Goal: Task Accomplishment & Management: Complete application form

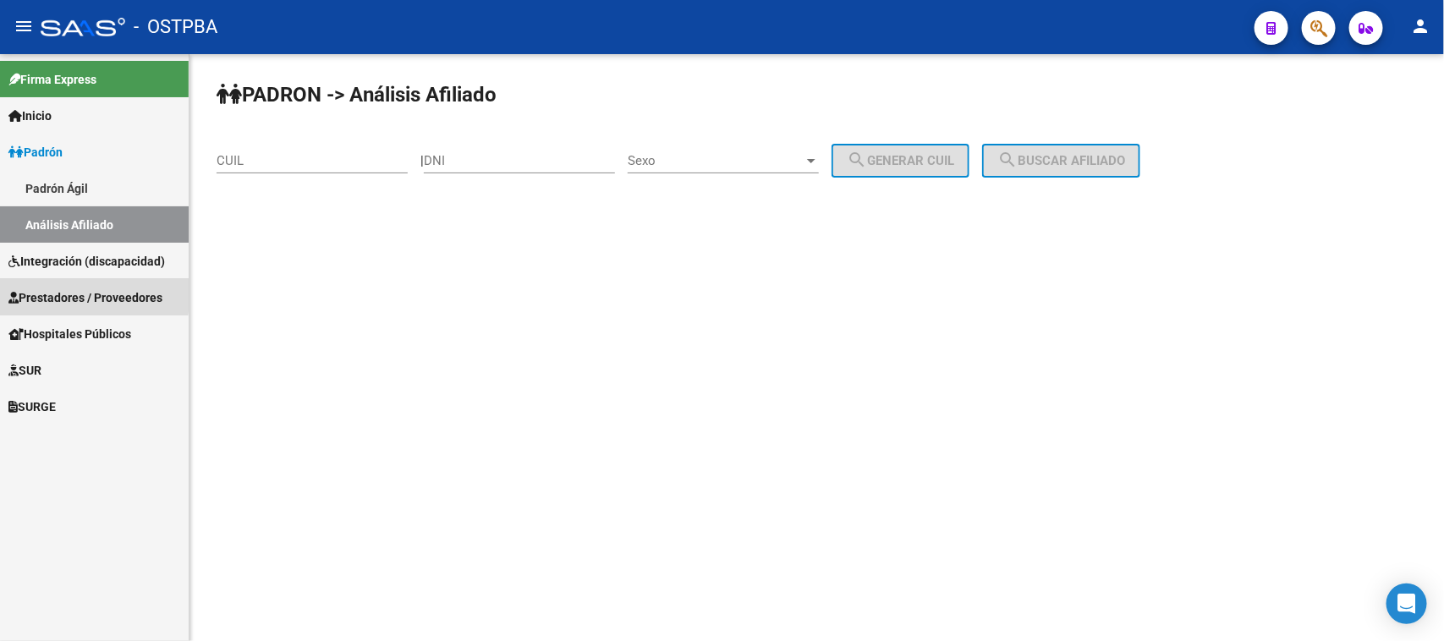
click at [78, 293] on span "Prestadores / Proveedores" at bounding box center [85, 298] width 154 height 19
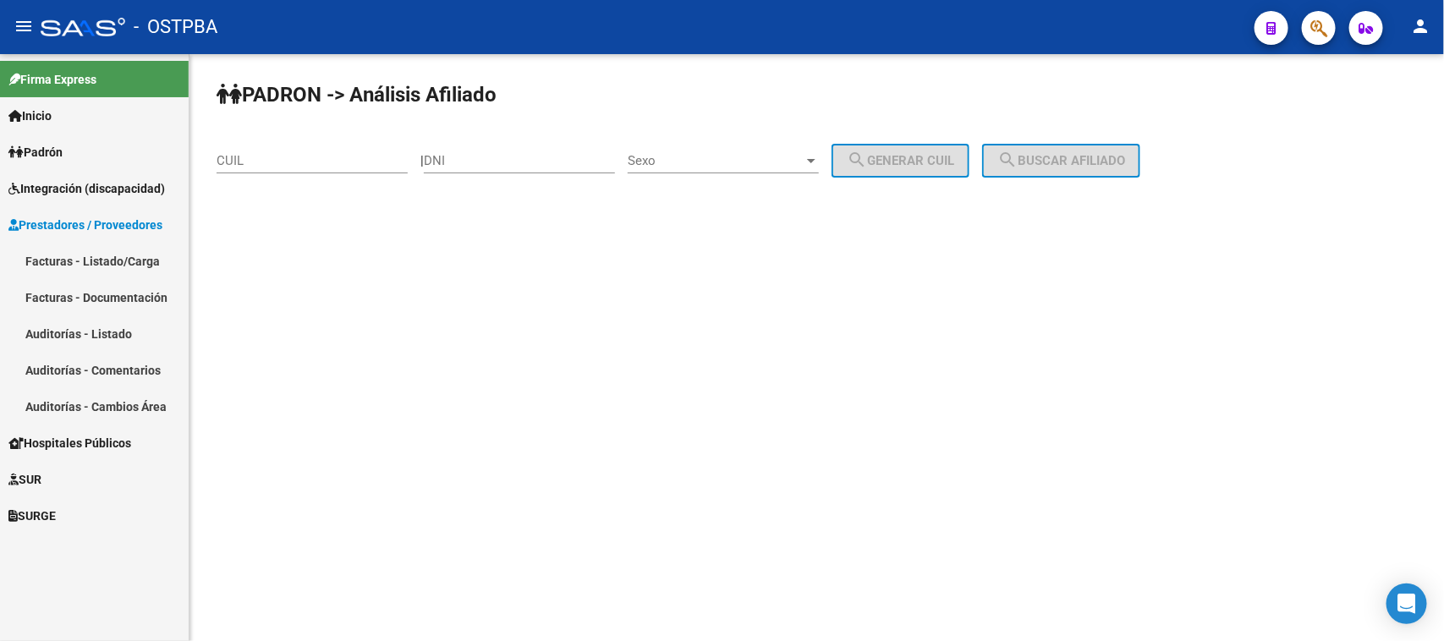
click at [78, 327] on link "Auditorías - Listado" at bounding box center [94, 334] width 189 height 36
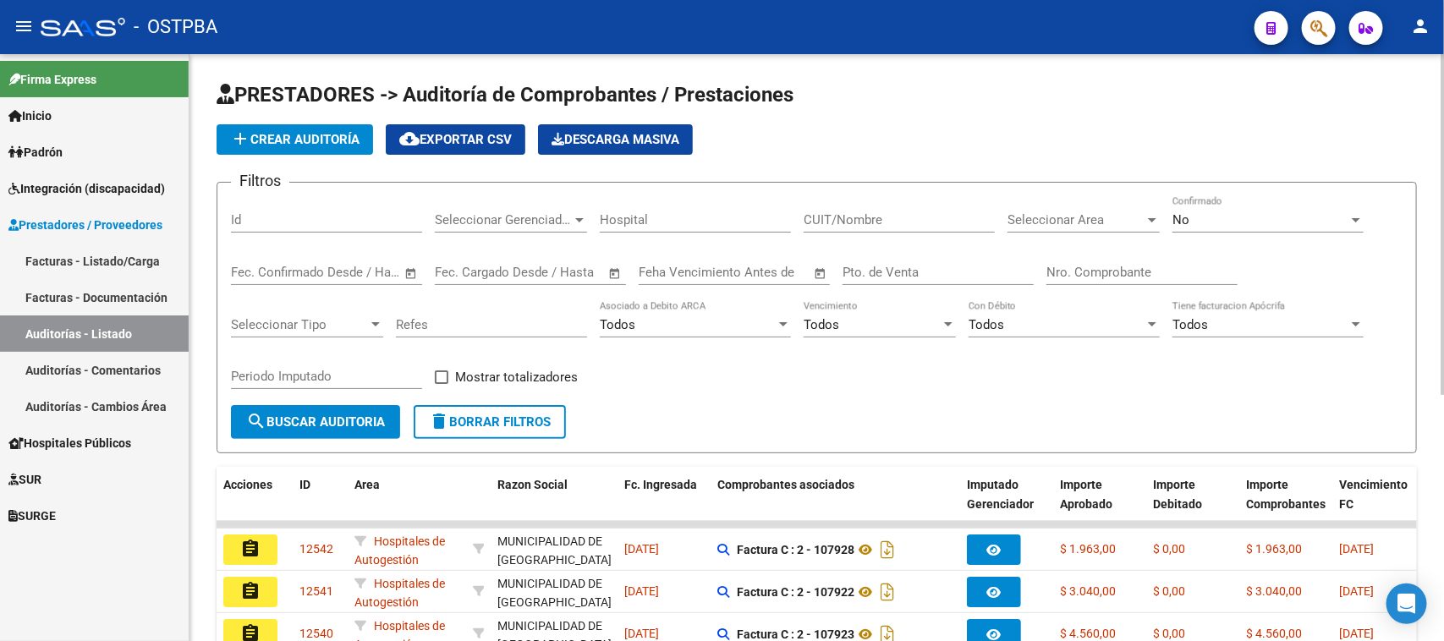
click at [267, 212] on input "Id" at bounding box center [326, 219] width 191 height 15
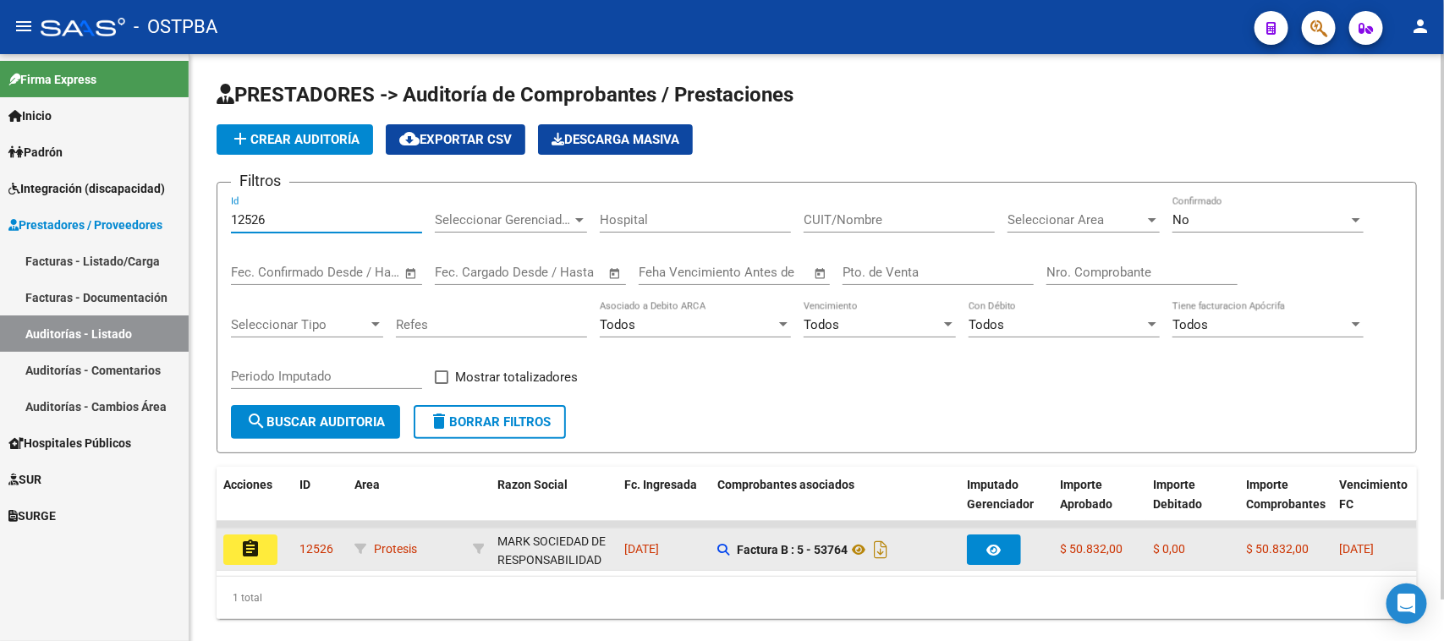
type input "12526"
click at [251, 543] on mat-icon "assignment" at bounding box center [250, 549] width 20 height 20
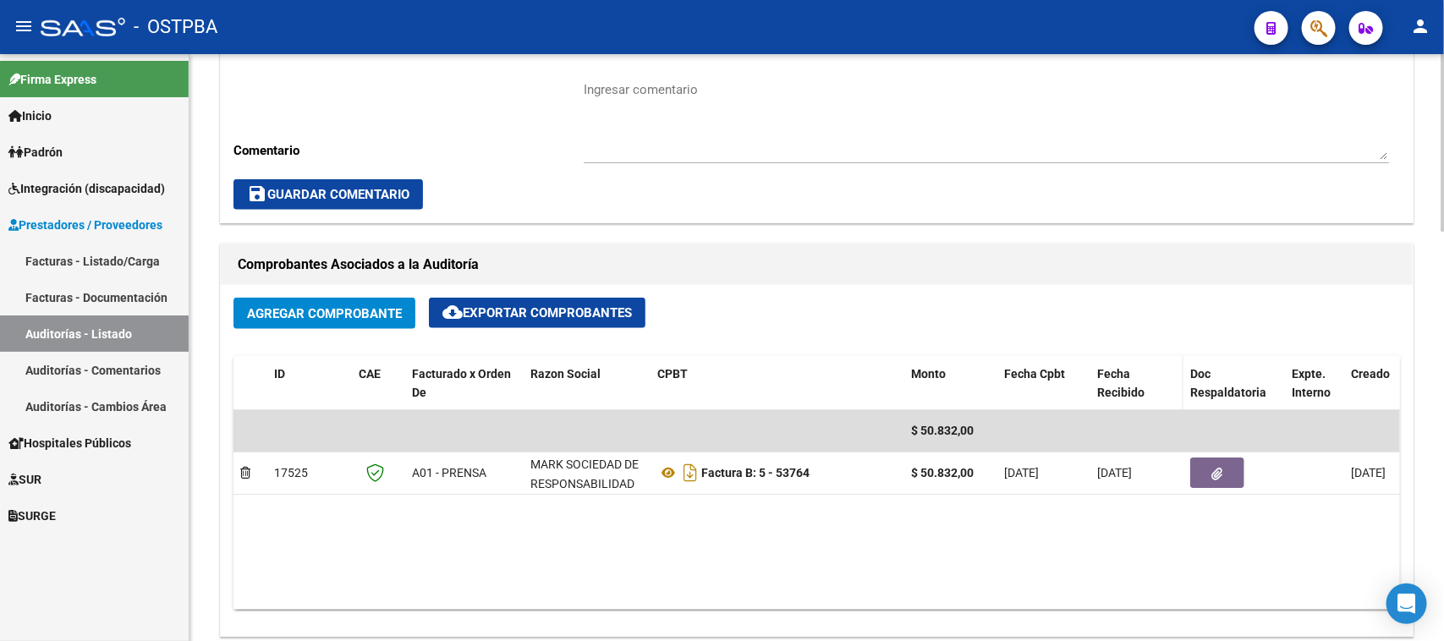
scroll to position [635, 0]
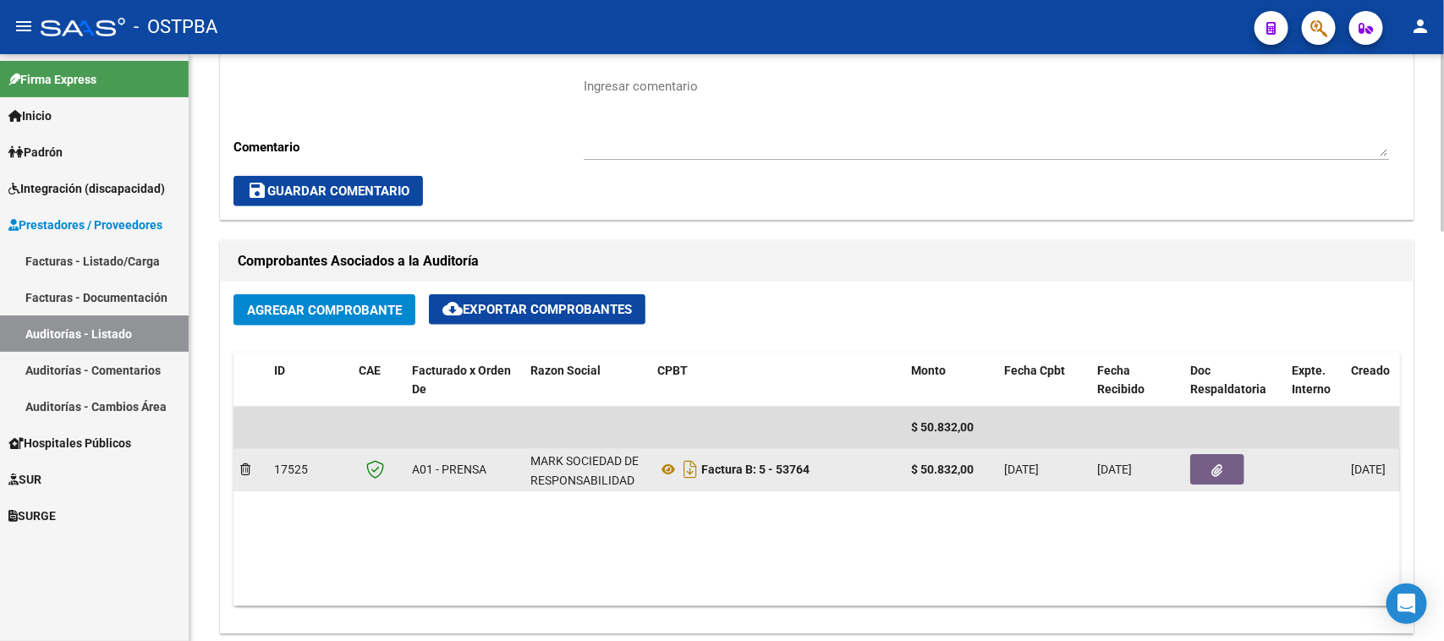
click at [1219, 465] on icon "button" at bounding box center [1217, 471] width 11 height 13
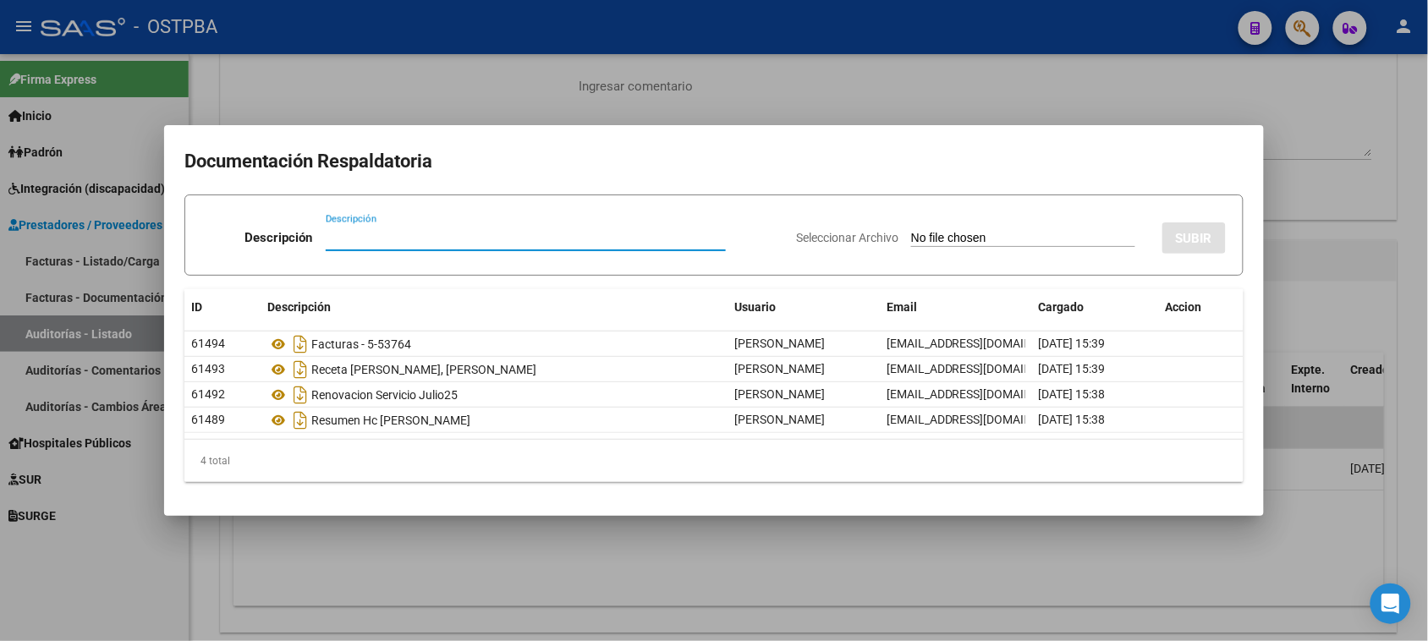
click at [927, 239] on input "Seleccionar Archivo" at bounding box center [1023, 239] width 224 height 16
type input "C:\fakepath\AUDITORIA 12526 AUT.pdf"
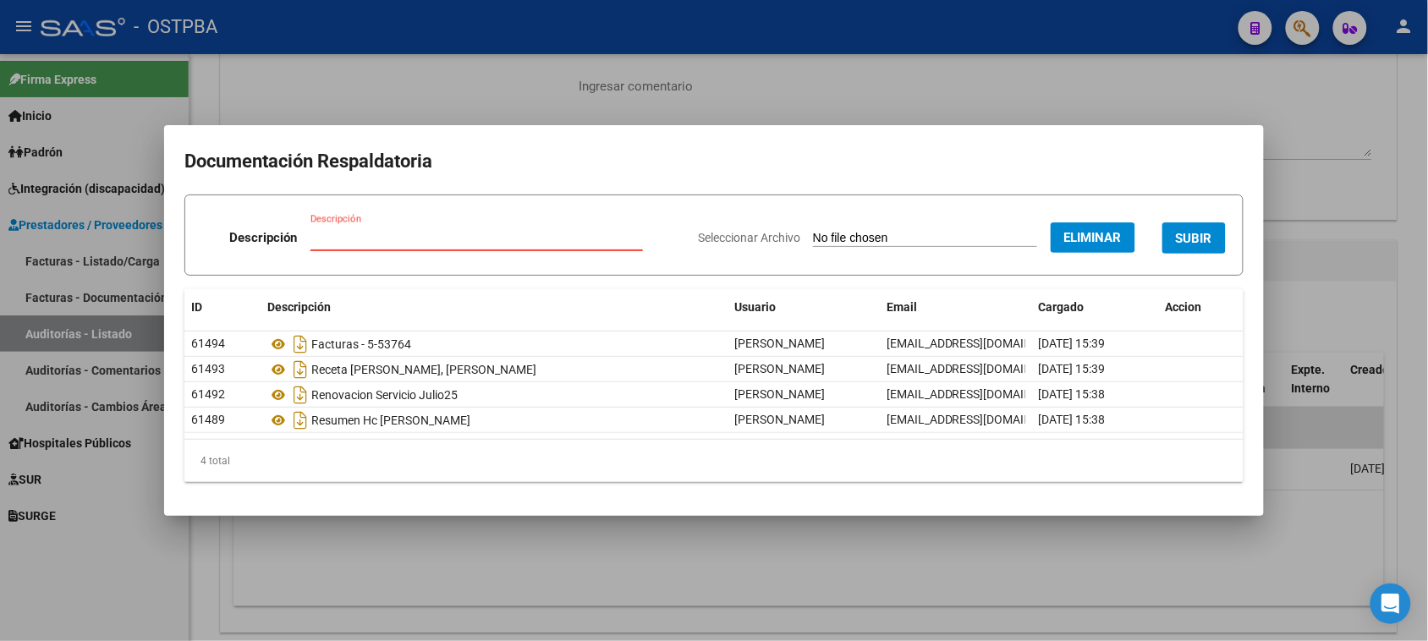
click at [412, 233] on input "Descripción" at bounding box center [477, 237] width 333 height 15
paste input "AUDITORIA 12526 AUT"
type input "AUDITORIA 12526 AUT"
click at [1199, 234] on span "SUBIR" at bounding box center [1194, 238] width 36 height 15
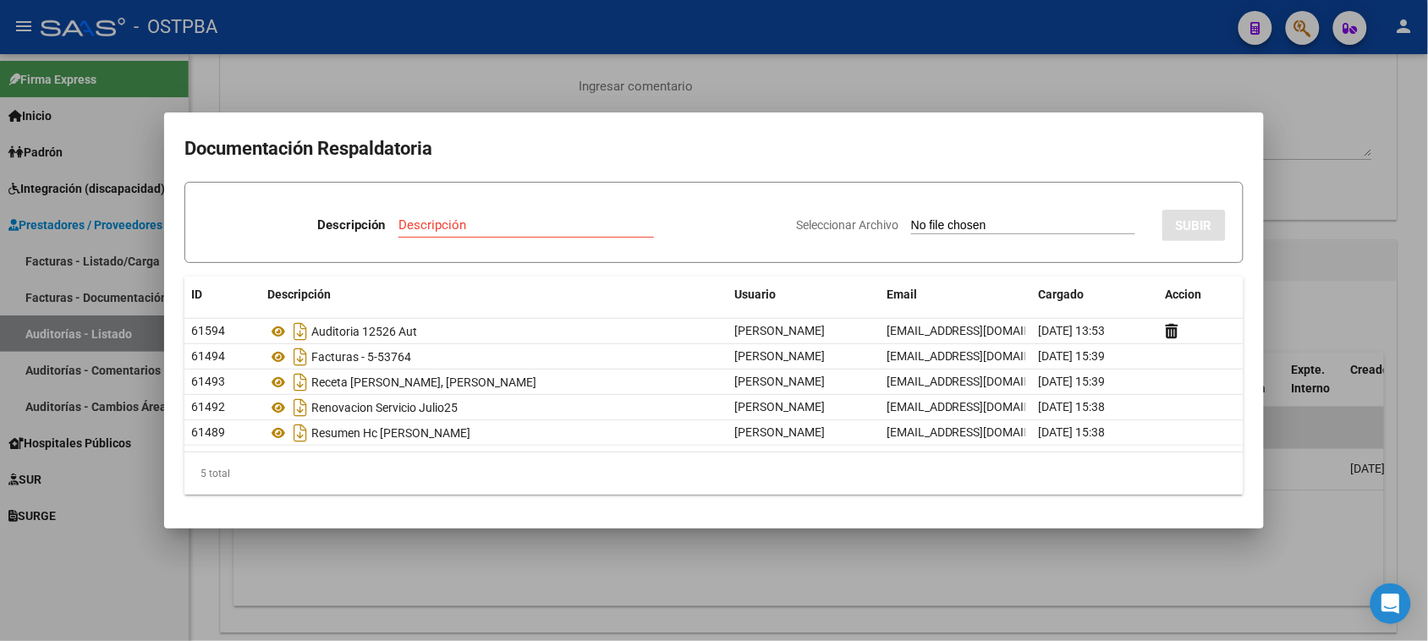
click at [941, 70] on div at bounding box center [714, 320] width 1428 height 641
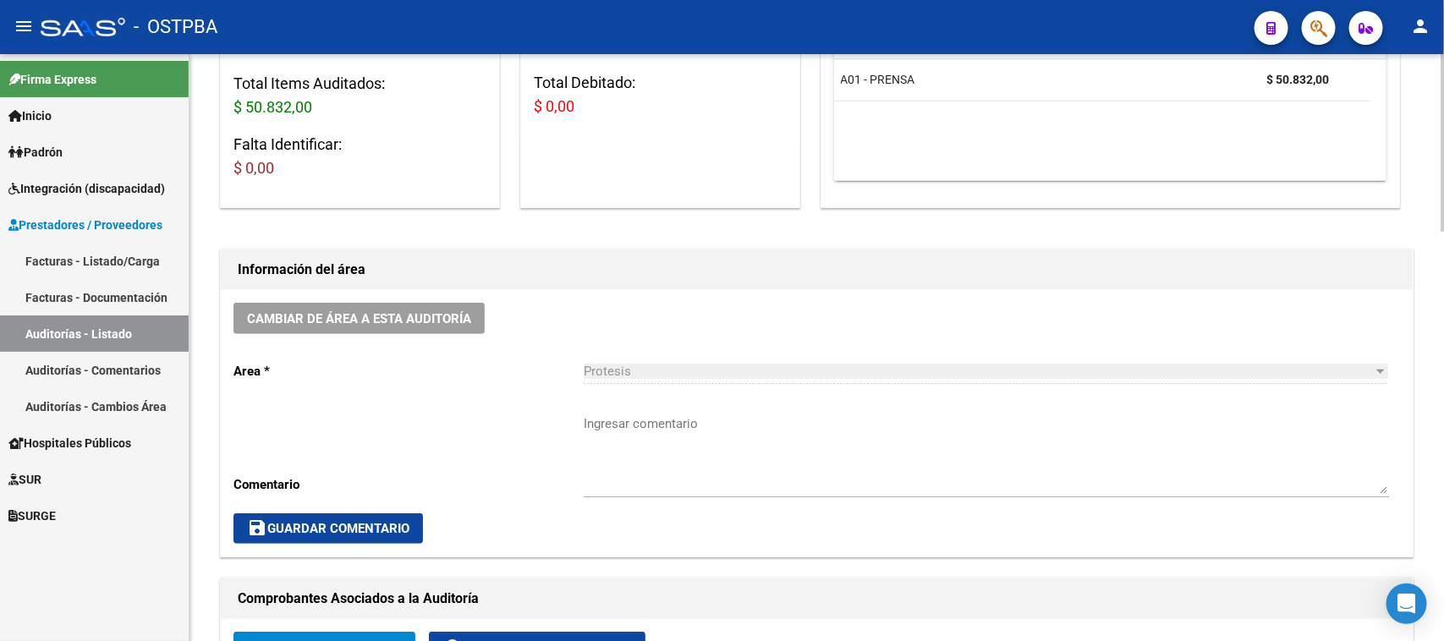
scroll to position [0, 0]
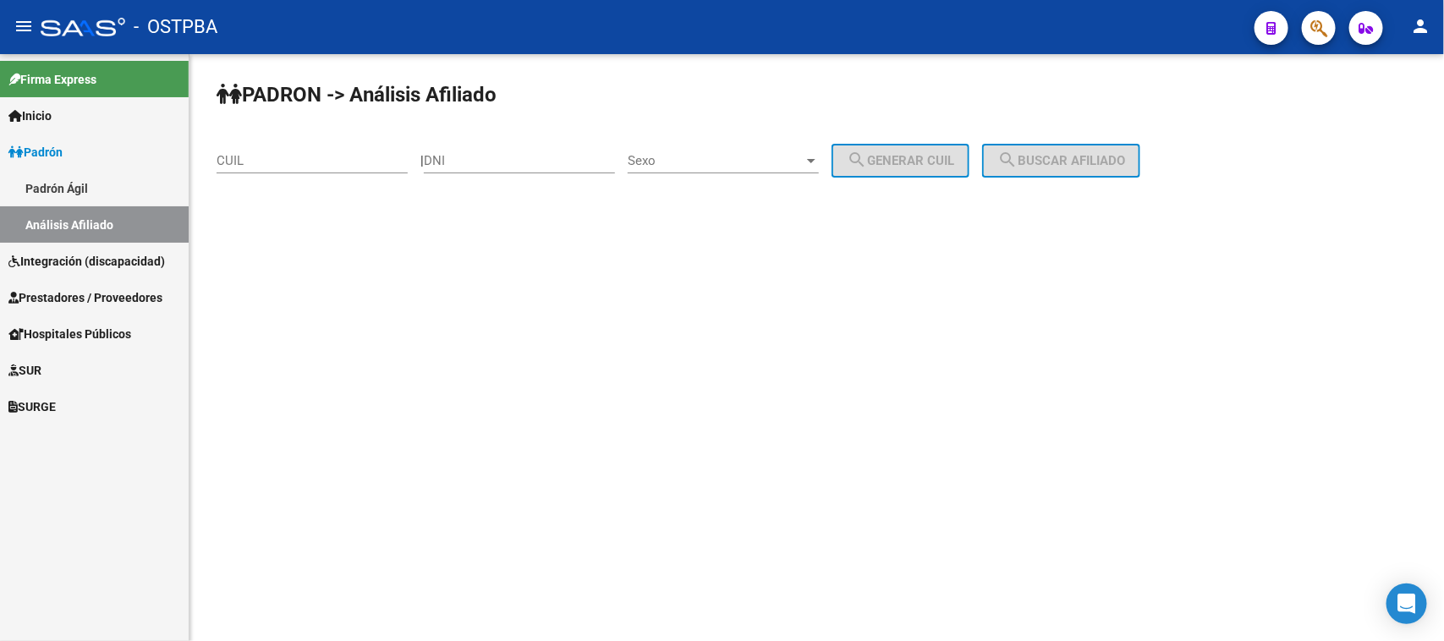
click at [489, 161] on input "DNI" at bounding box center [519, 160] width 191 height 15
type input "4703515"
click at [724, 163] on span "Sexo" at bounding box center [716, 160] width 176 height 15
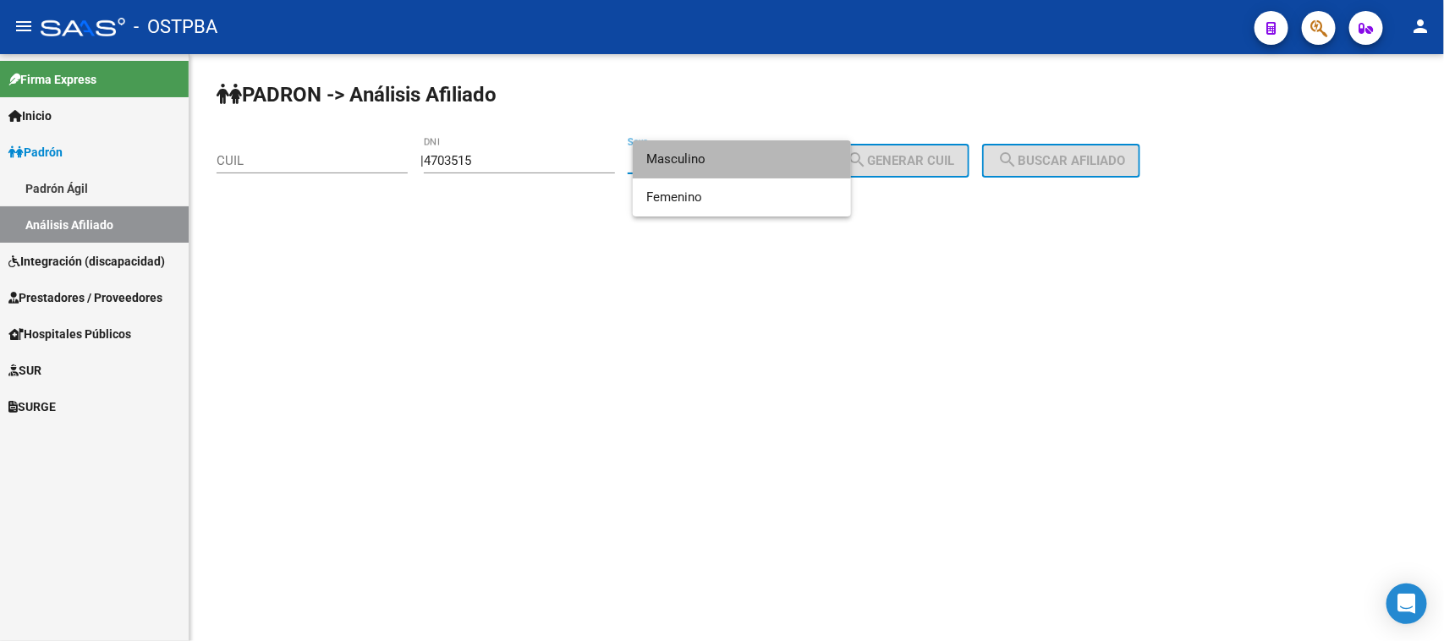
click at [734, 149] on span "Masculino" at bounding box center [741, 159] width 191 height 38
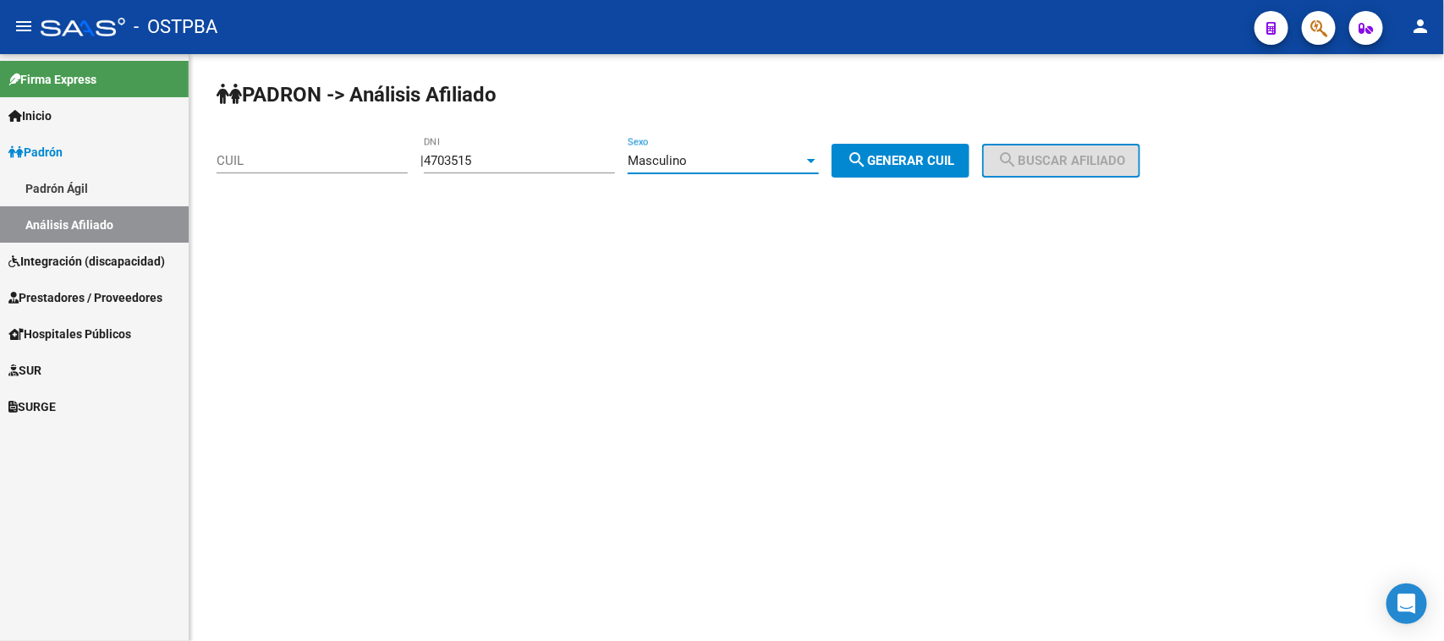
drag, startPoint x: 908, startPoint y: 151, endPoint x: 921, endPoint y: 152, distance: 12.8
click at [910, 151] on button "search Generar CUIL" at bounding box center [901, 161] width 138 height 34
type input "20-04703515-6"
click at [1059, 157] on span "search Buscar afiliado" at bounding box center [1062, 160] width 128 height 15
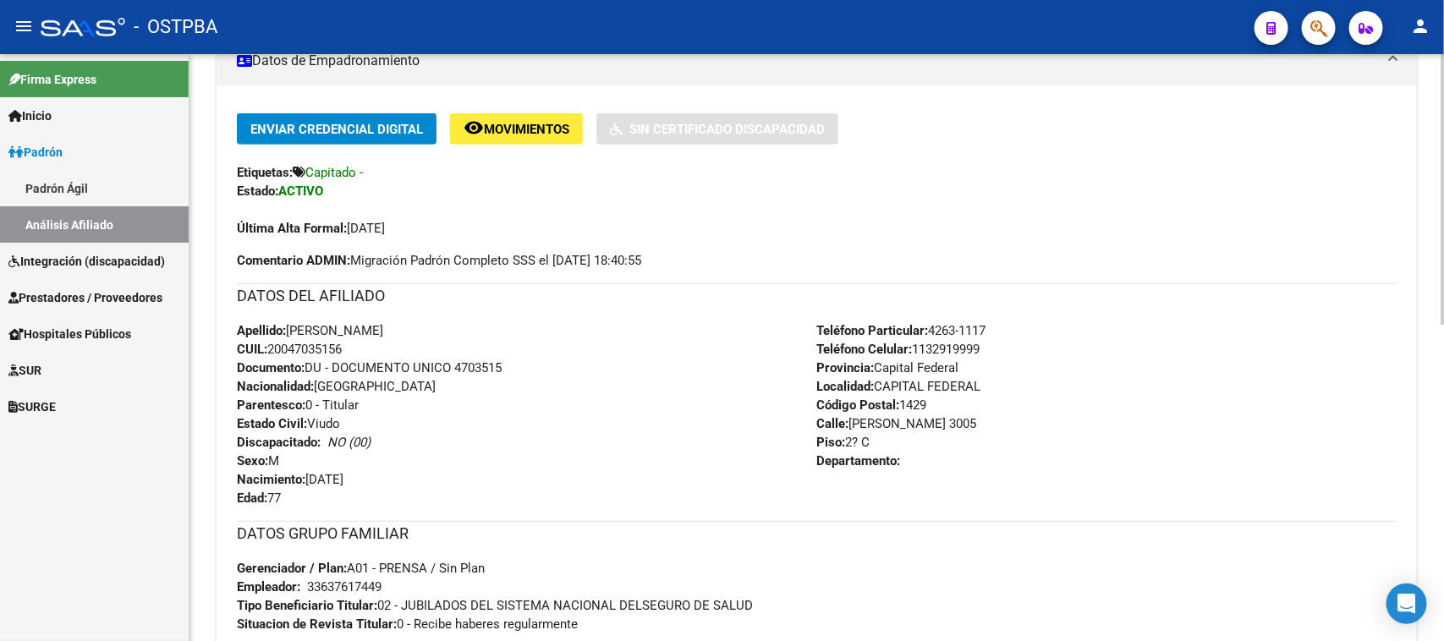
scroll to position [372, 0]
